Goal: Obtain resource: Download file/media

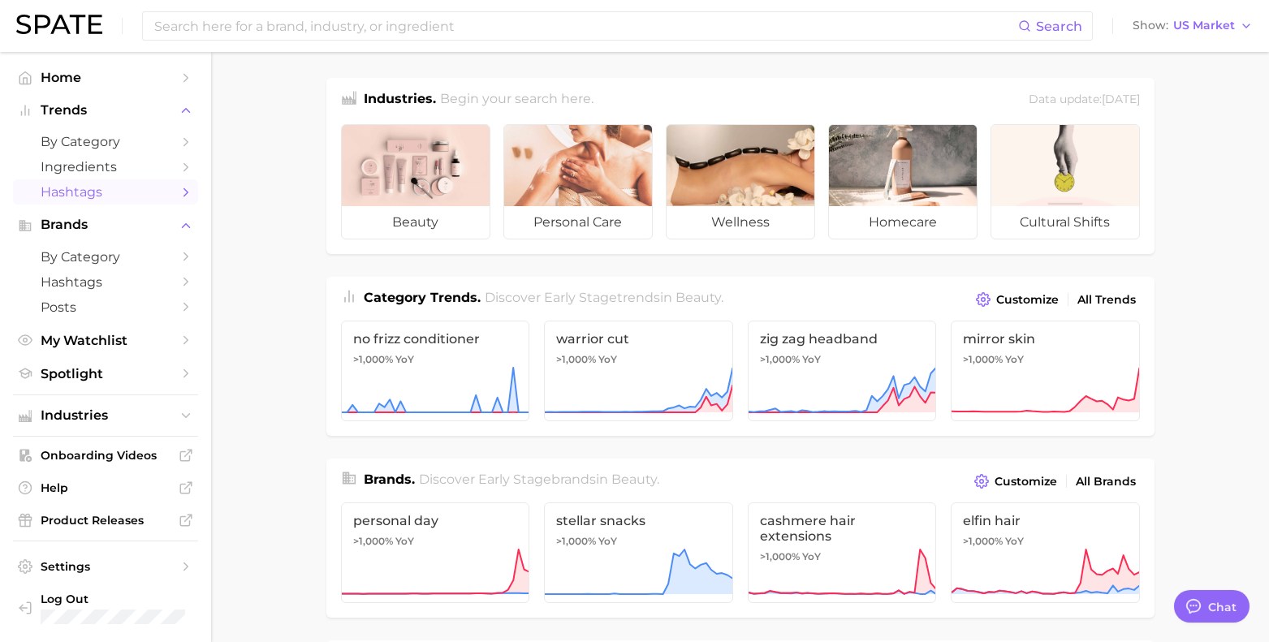
click at [153, 188] on span "Hashtags" at bounding box center [106, 191] width 130 height 15
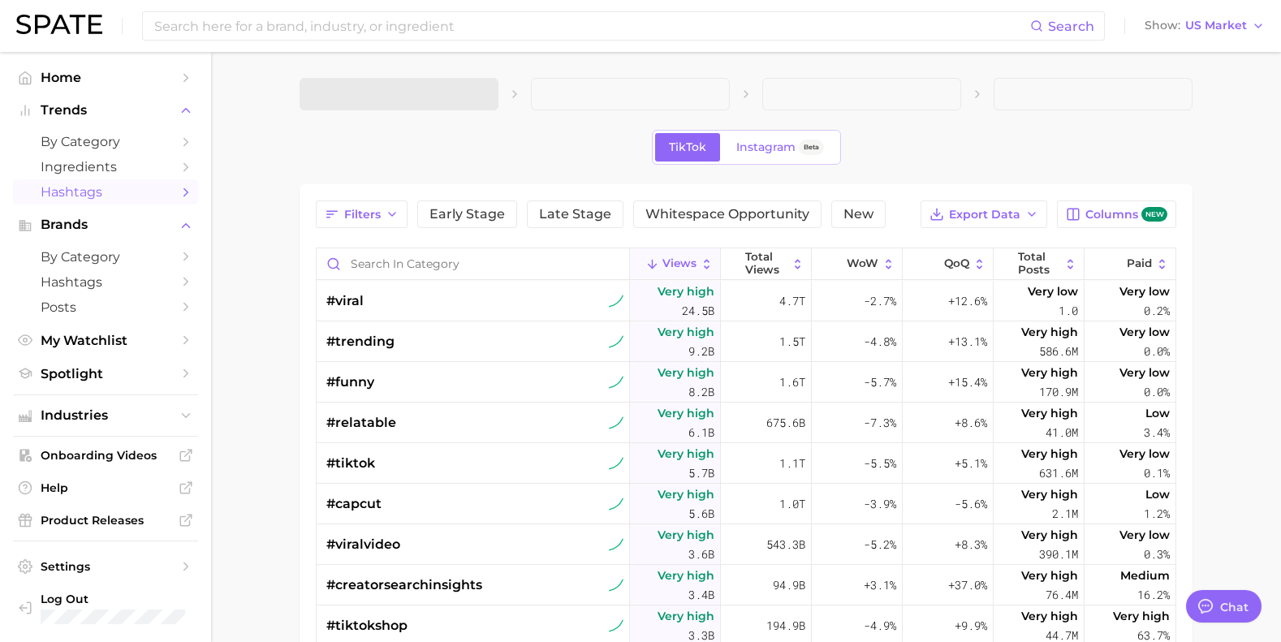
type textarea "x"
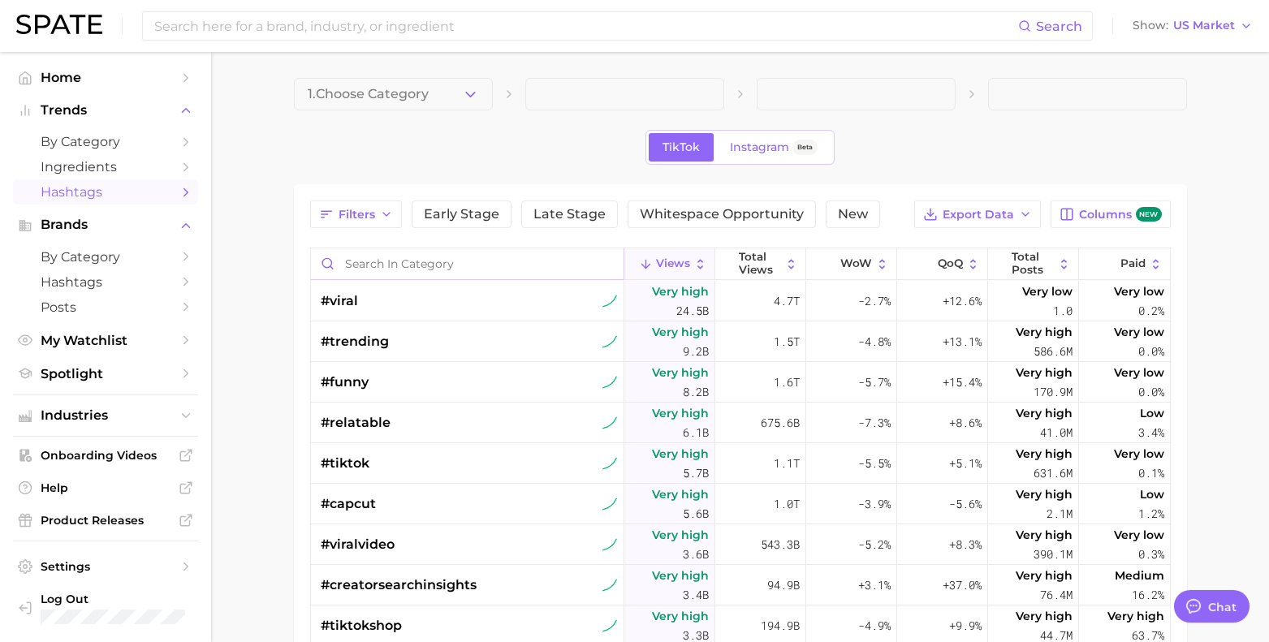
click at [463, 261] on input "Search in category" at bounding box center [467, 263] width 312 height 31
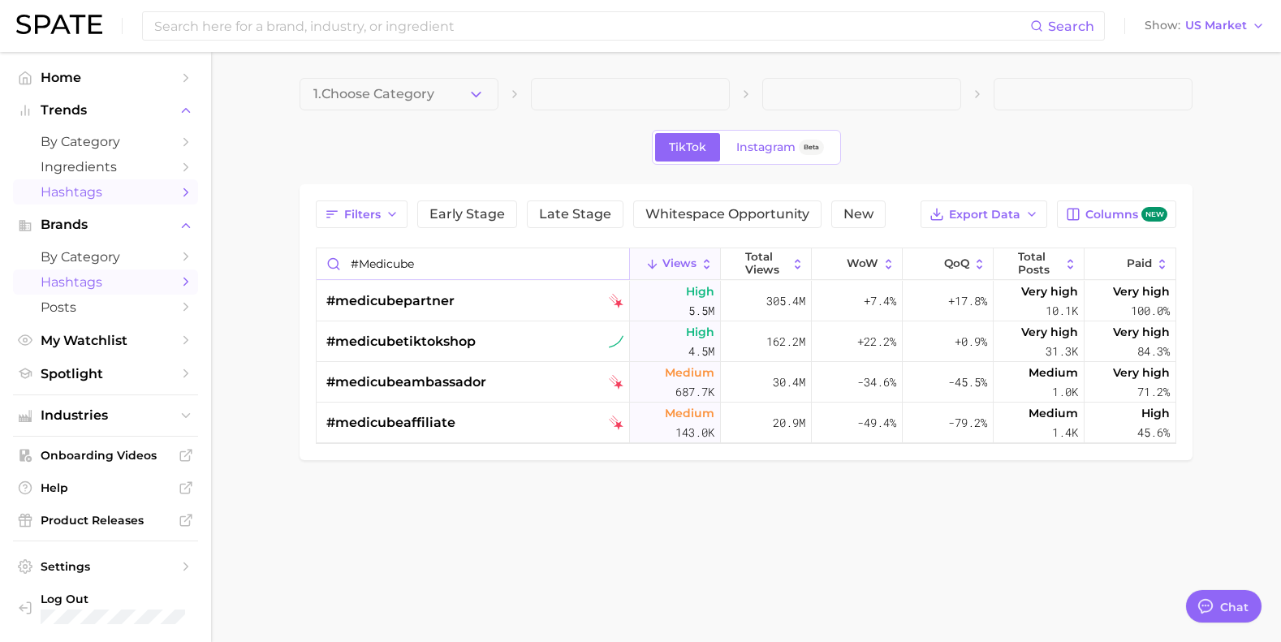
type input "#medicube"
click at [104, 282] on span "Hashtags" at bounding box center [106, 281] width 130 height 15
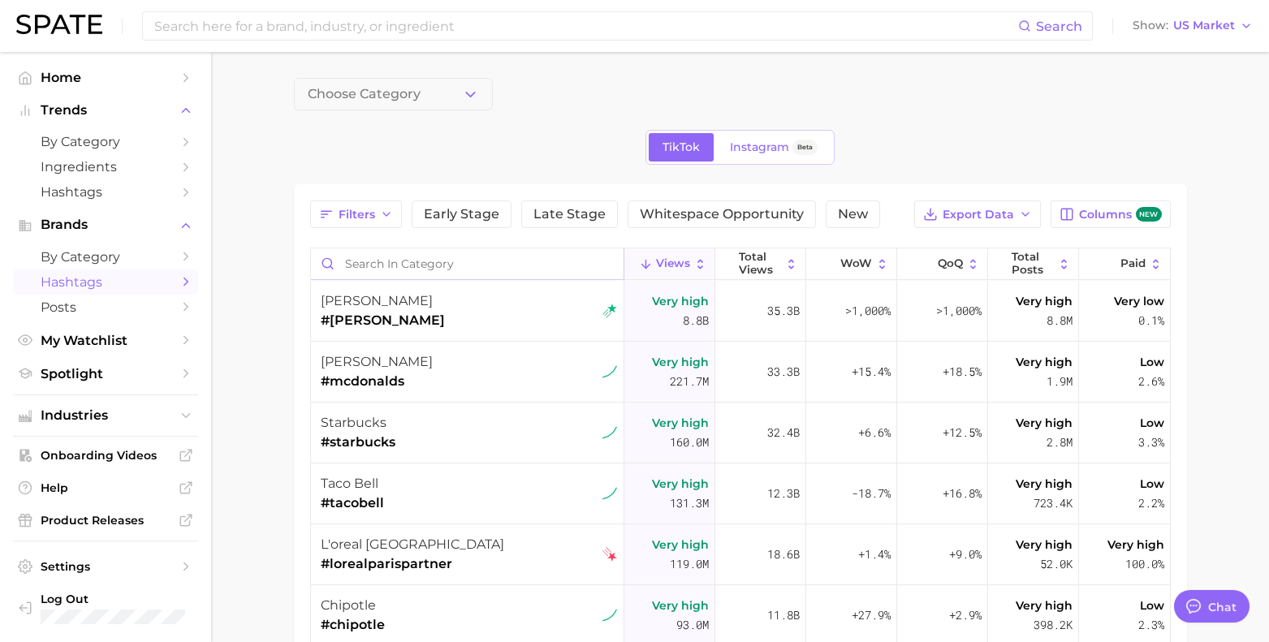
click at [403, 264] on input "Search in category" at bounding box center [467, 263] width 312 height 31
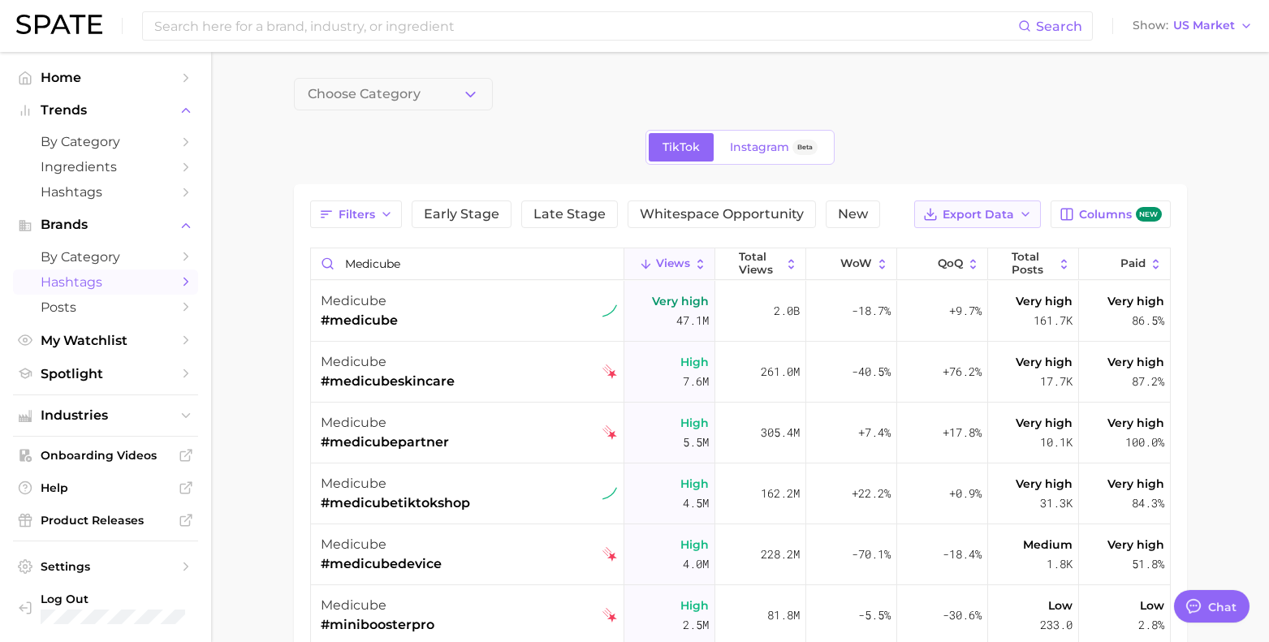
click at [1011, 221] on span "Export Data" at bounding box center [977, 215] width 71 height 14
click at [449, 324] on div "medicube #medicube" at bounding box center [469, 311] width 297 height 61
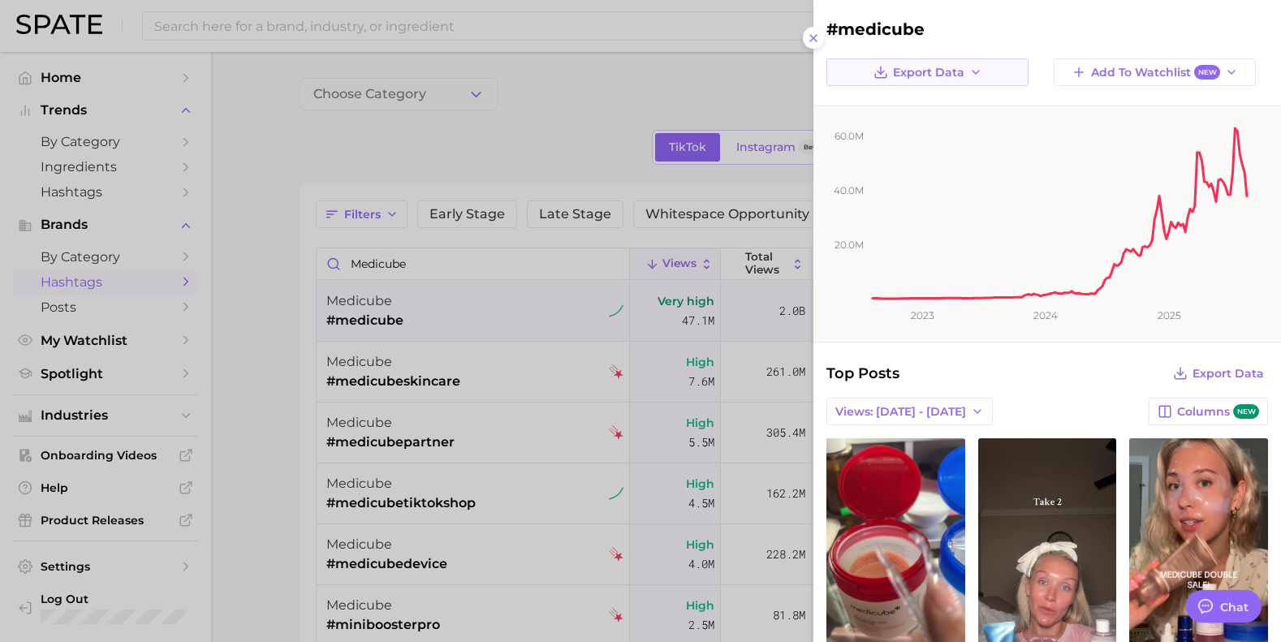
click at [997, 68] on button "Export Data" at bounding box center [927, 72] width 202 height 28
click at [941, 98] on span "Time Series CSV" at bounding box center [924, 103] width 95 height 14
click at [120, 58] on div at bounding box center [640, 321] width 1281 height 642
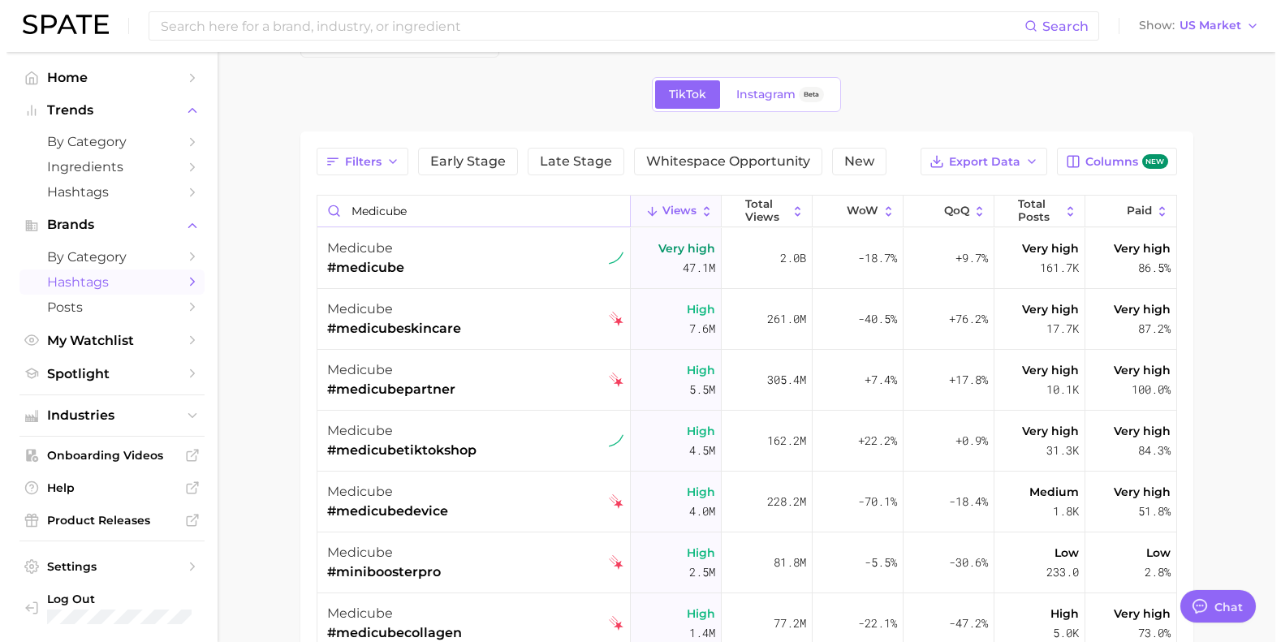
scroll to position [81, 0]
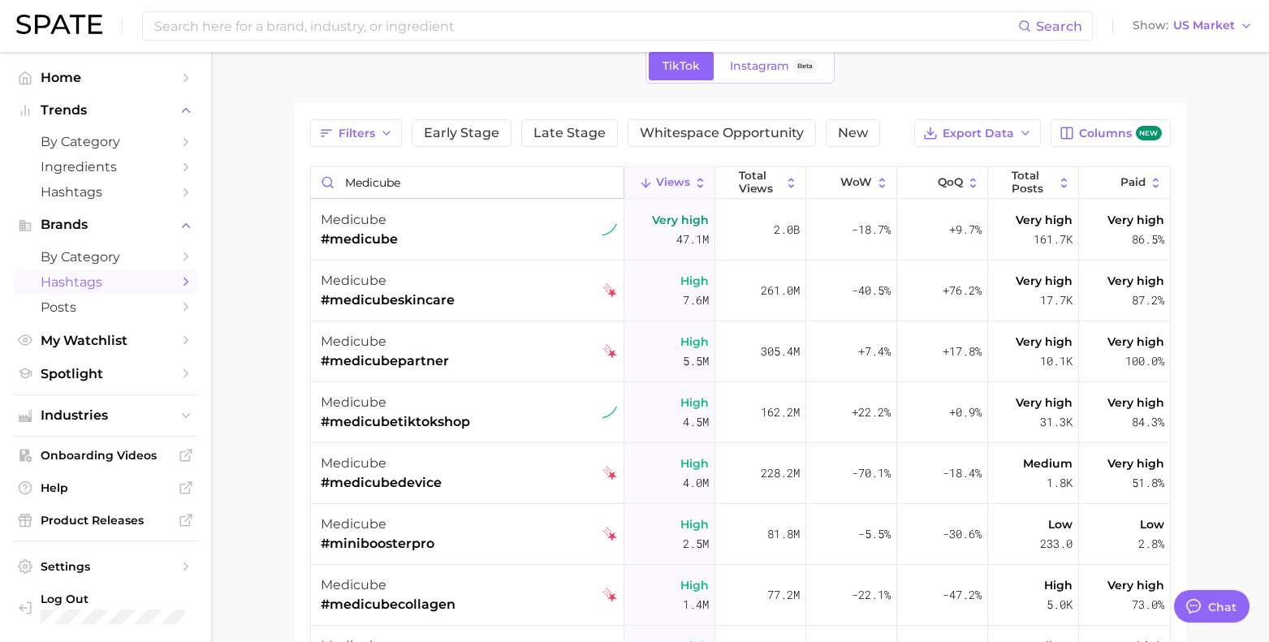
drag, startPoint x: 433, startPoint y: 186, endPoint x: 308, endPoint y: 173, distance: 126.5
click at [308, 174] on div "Filters Early Stage Late Stage Whitespace Opportunity New Export Data Columns n…" at bounding box center [740, 464] width 893 height 722
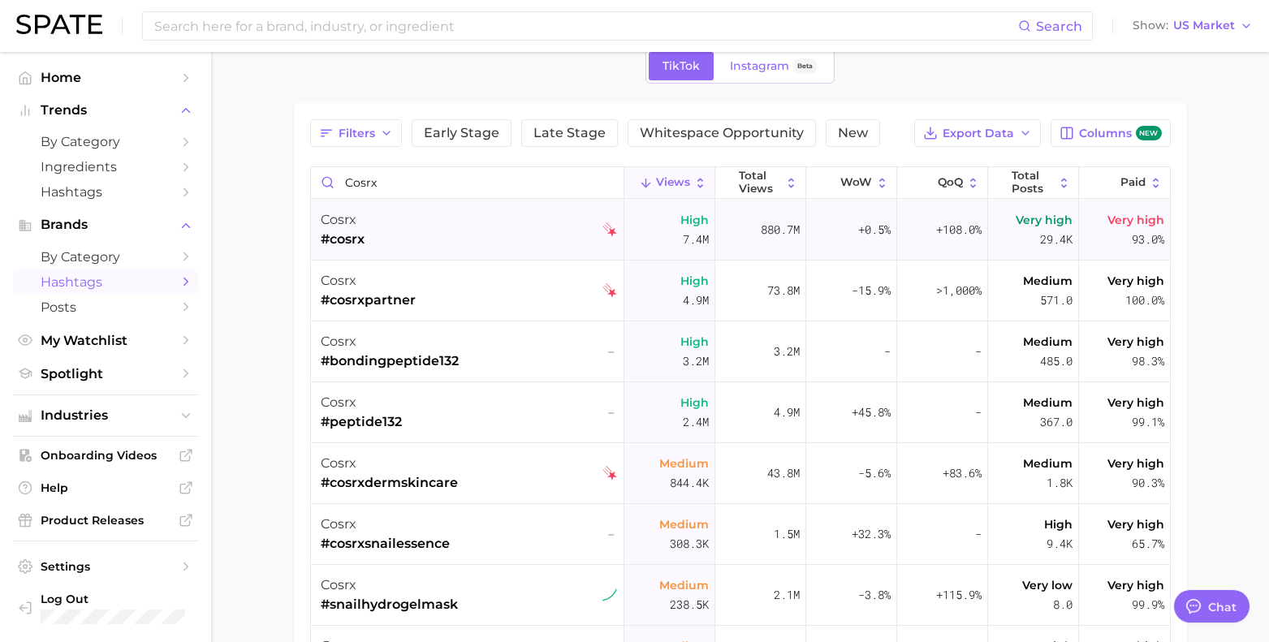
click at [450, 226] on div "cosrx #cosrx" at bounding box center [469, 230] width 297 height 61
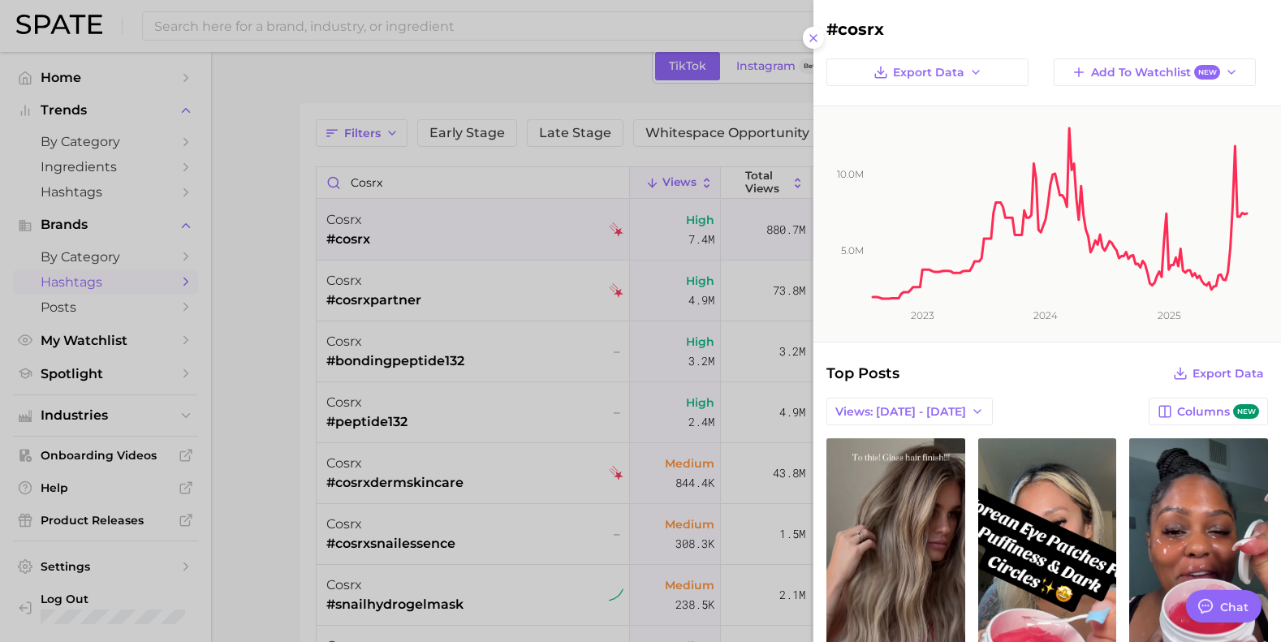
drag, startPoint x: 1065, startPoint y: 211, endPoint x: 1254, endPoint y: 294, distance: 206.4
click at [1254, 293] on icon "5.0m 10.0m 2023 2024 2025" at bounding box center [1040, 223] width 455 height 235
click at [969, 77] on icon "button" at bounding box center [975, 72] width 13 height 13
click at [958, 106] on span "Time Series CSV" at bounding box center [924, 103] width 95 height 14
click at [818, 40] on icon at bounding box center [813, 38] width 13 height 13
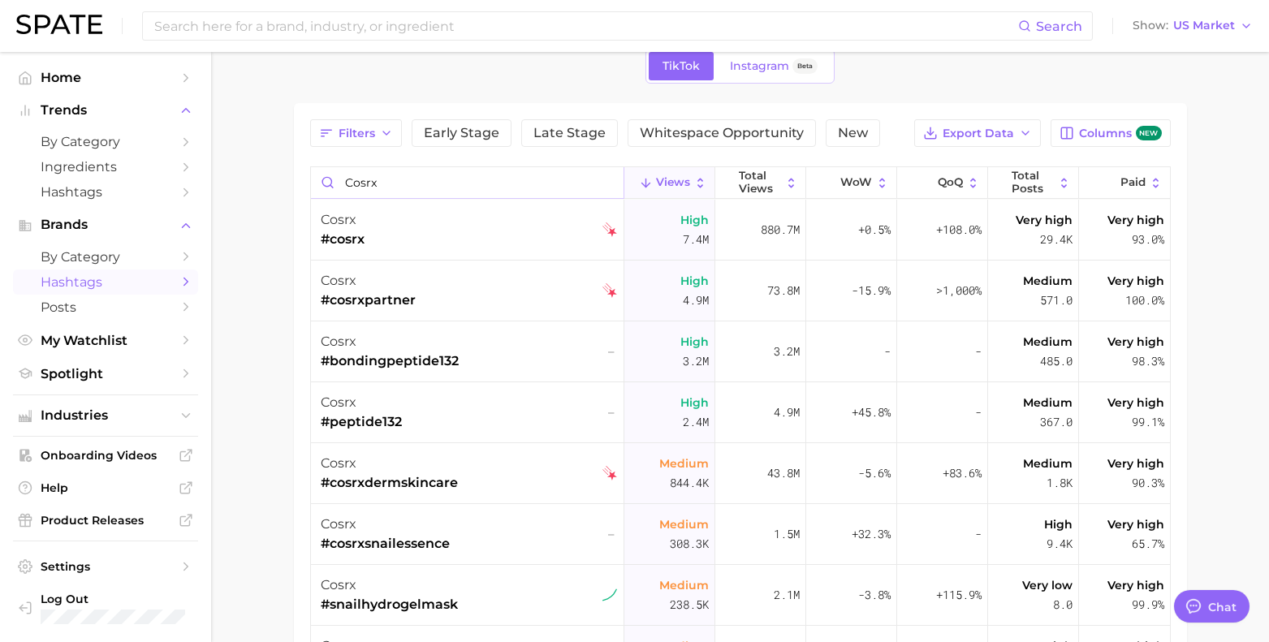
click at [387, 186] on input "cosrx" at bounding box center [467, 182] width 312 height 31
click at [388, 186] on input "cosrx" at bounding box center [467, 182] width 312 height 31
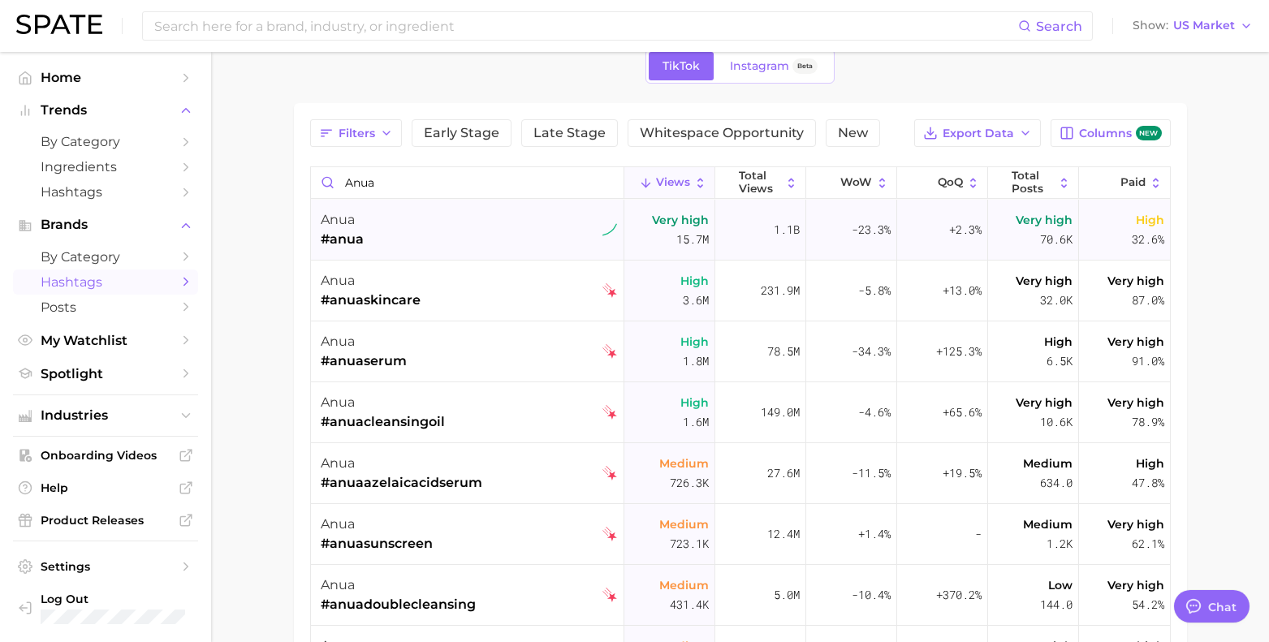
click at [456, 232] on div "anua #anua" at bounding box center [469, 230] width 297 height 61
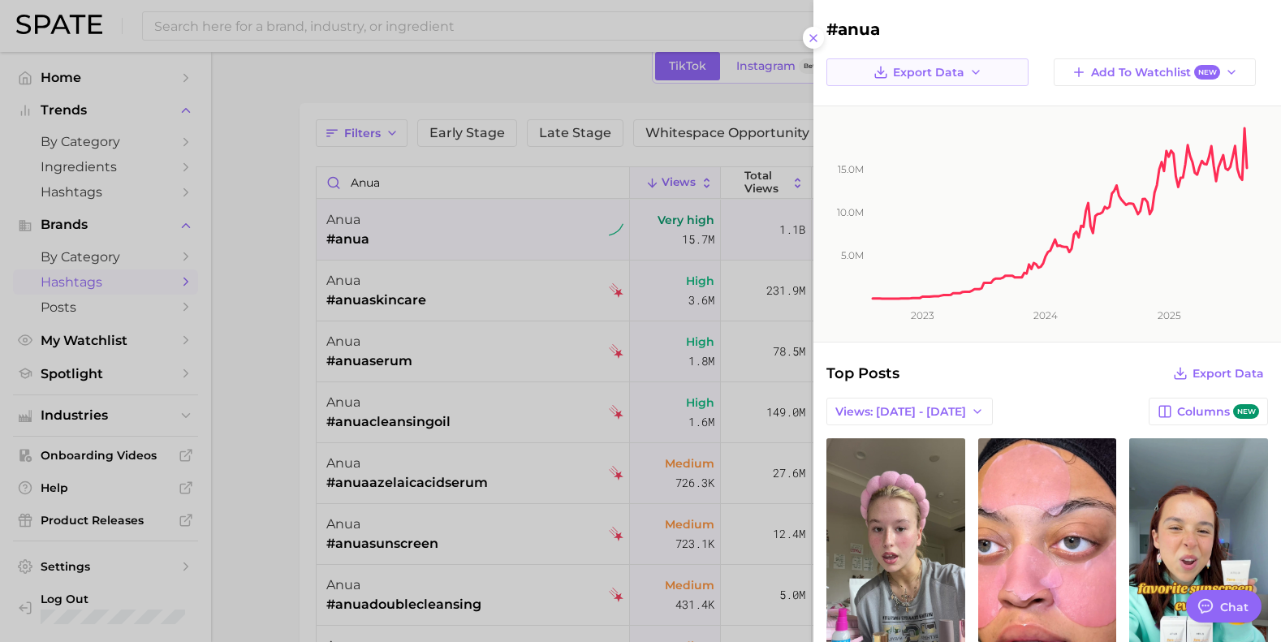
click at [867, 68] on button "Export Data" at bounding box center [927, 72] width 202 height 28
click at [898, 112] on button "Time Series CSV" at bounding box center [939, 102] width 179 height 29
click at [812, 39] on line at bounding box center [813, 38] width 6 height 6
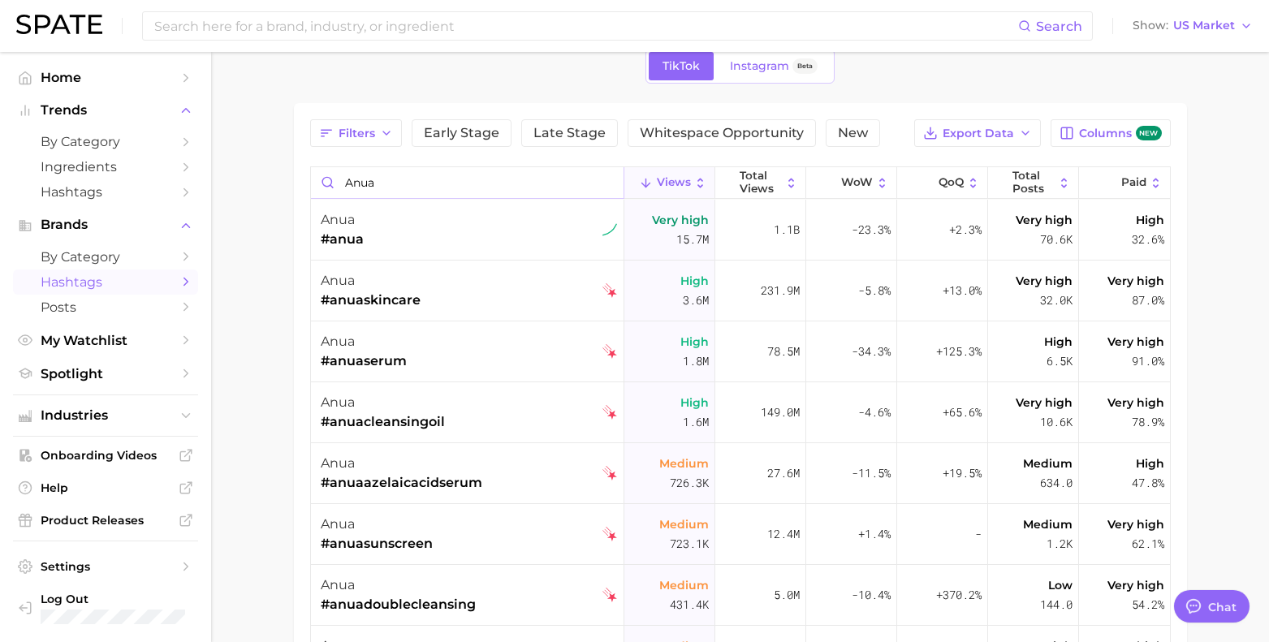
click at [420, 184] on input "anua" at bounding box center [467, 182] width 312 height 31
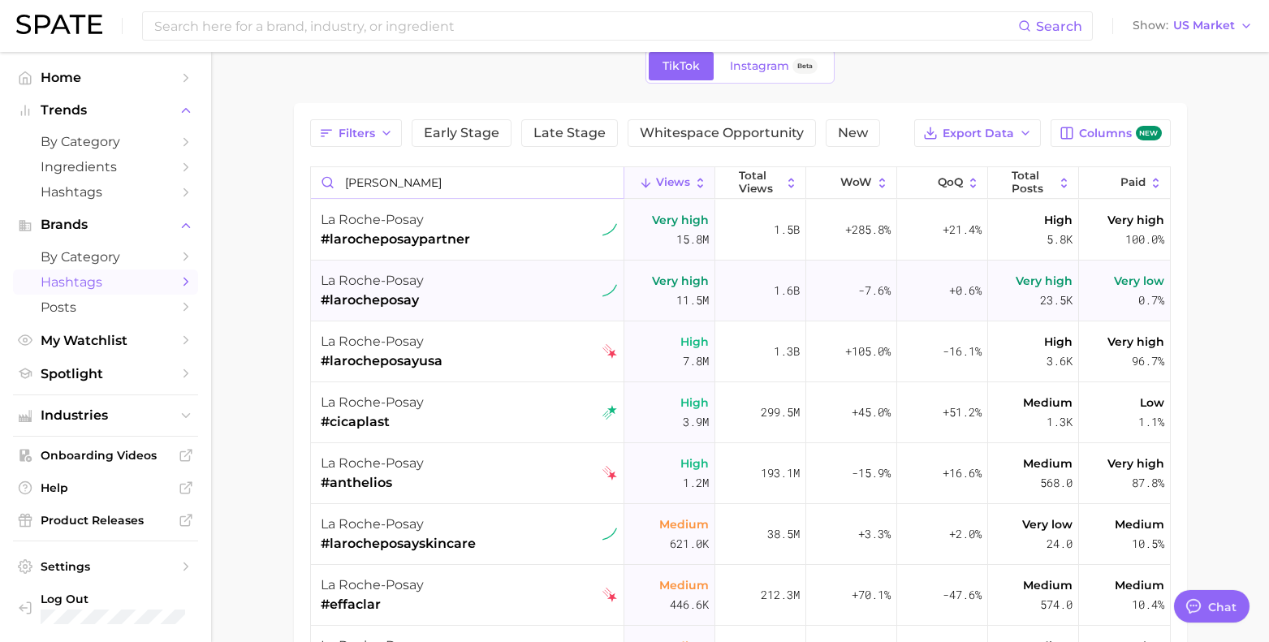
type input "la roche"
click at [497, 282] on div "la roche-posay #larocheposay" at bounding box center [469, 291] width 297 height 61
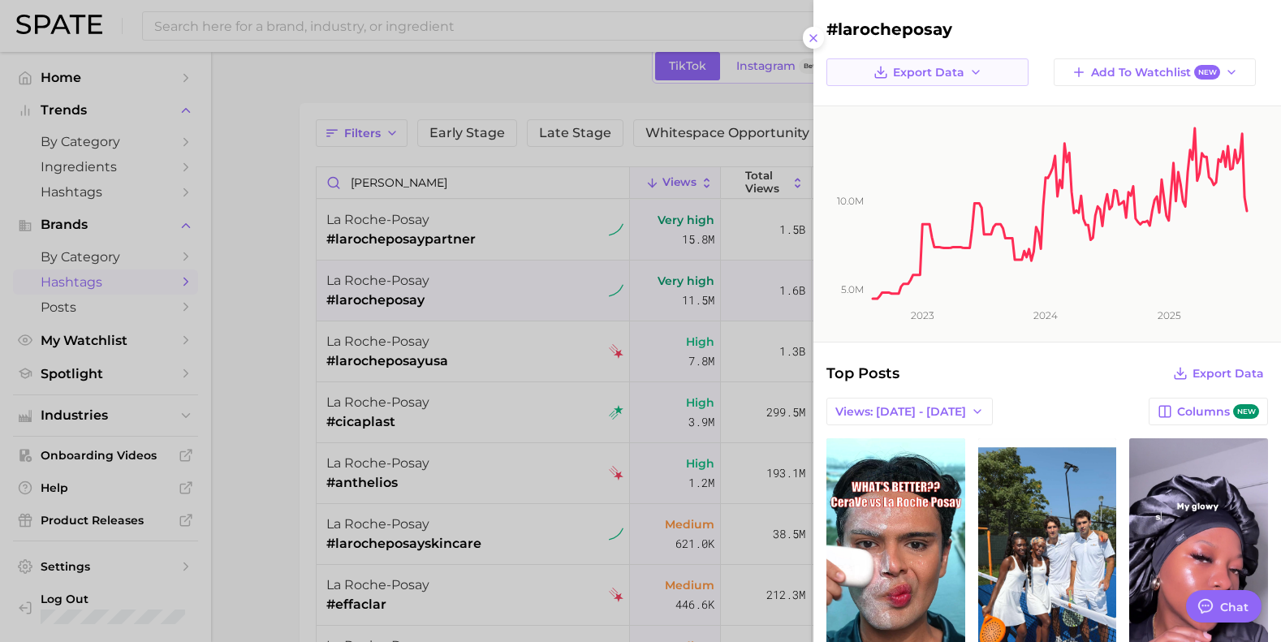
click at [975, 76] on icon "button" at bounding box center [975, 72] width 13 height 13
click at [963, 110] on button "Time Series CSV" at bounding box center [939, 102] width 179 height 29
click at [543, 76] on div at bounding box center [640, 321] width 1281 height 642
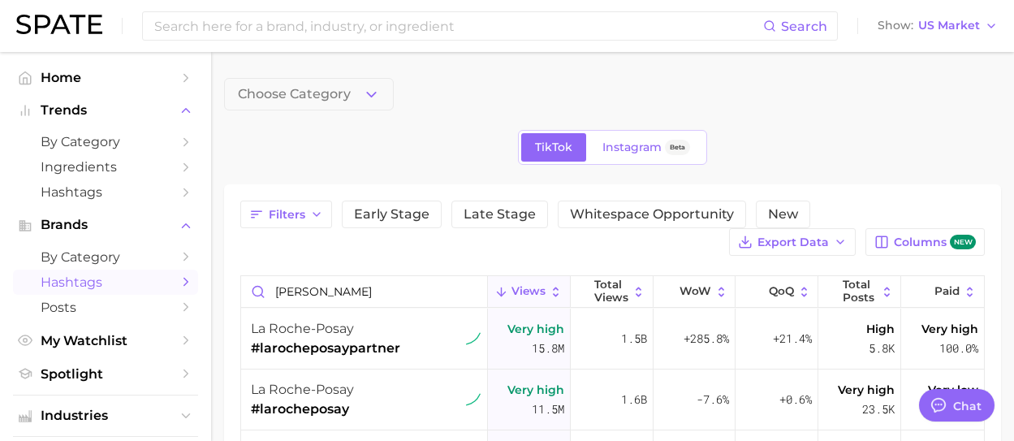
type textarea "x"
